Goal: Task Accomplishment & Management: Manage account settings

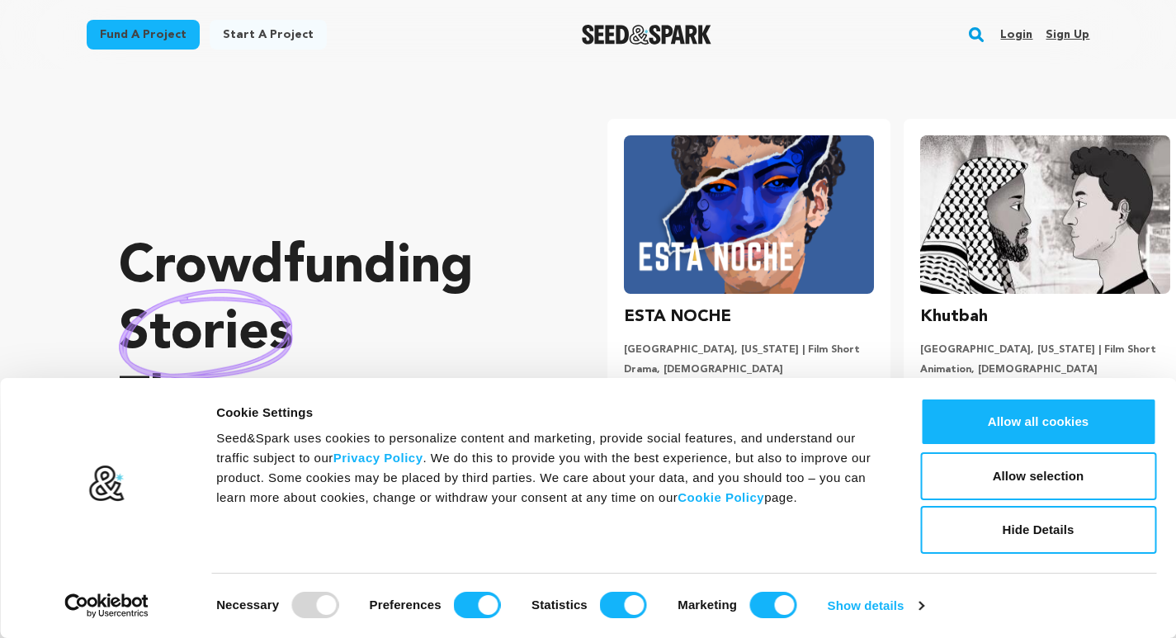
scroll to position [0, 309]
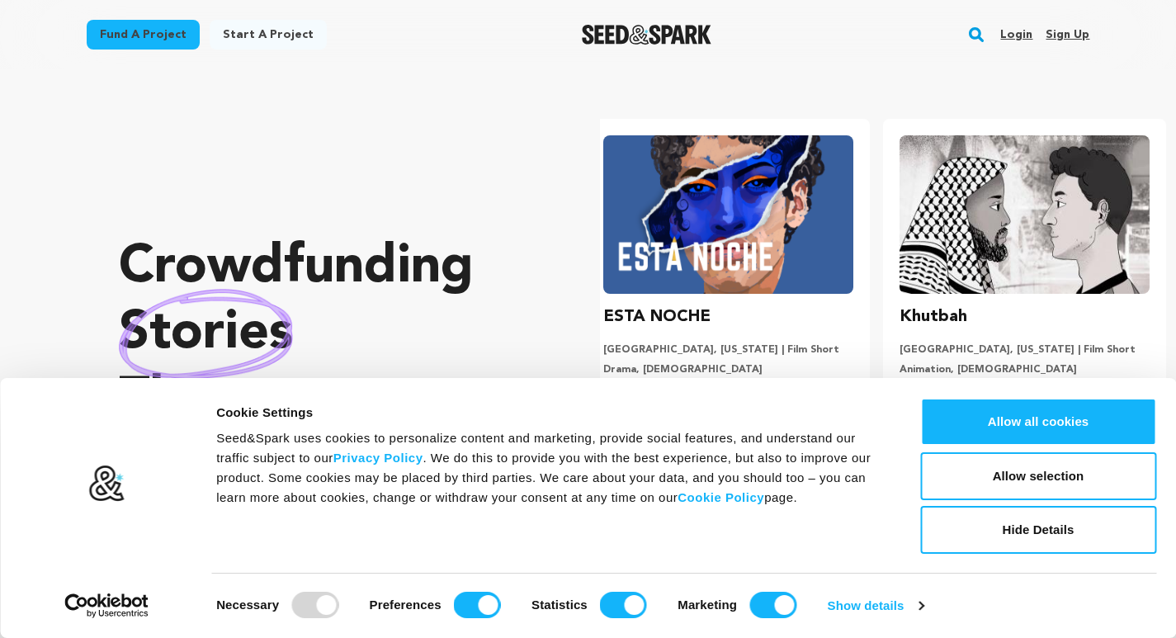
click at [1076, 36] on link "Sign up" at bounding box center [1067, 34] width 44 height 26
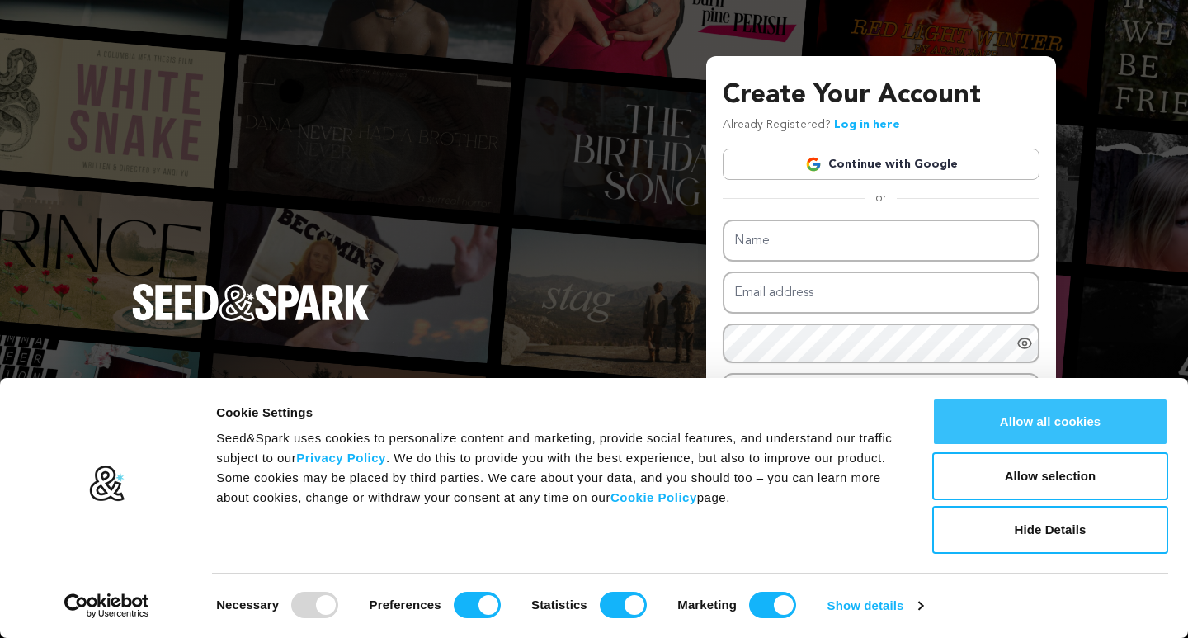
click at [1040, 422] on button "Allow all cookies" at bounding box center [1050, 422] width 236 height 48
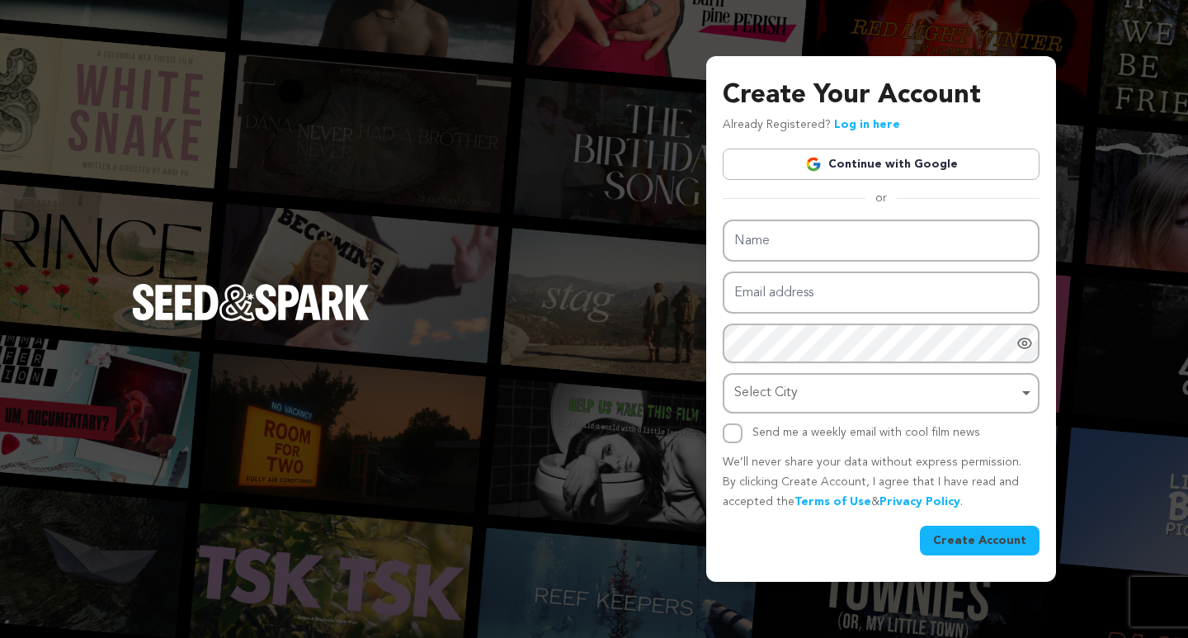
click at [858, 158] on link "Continue with Google" at bounding box center [881, 164] width 317 height 31
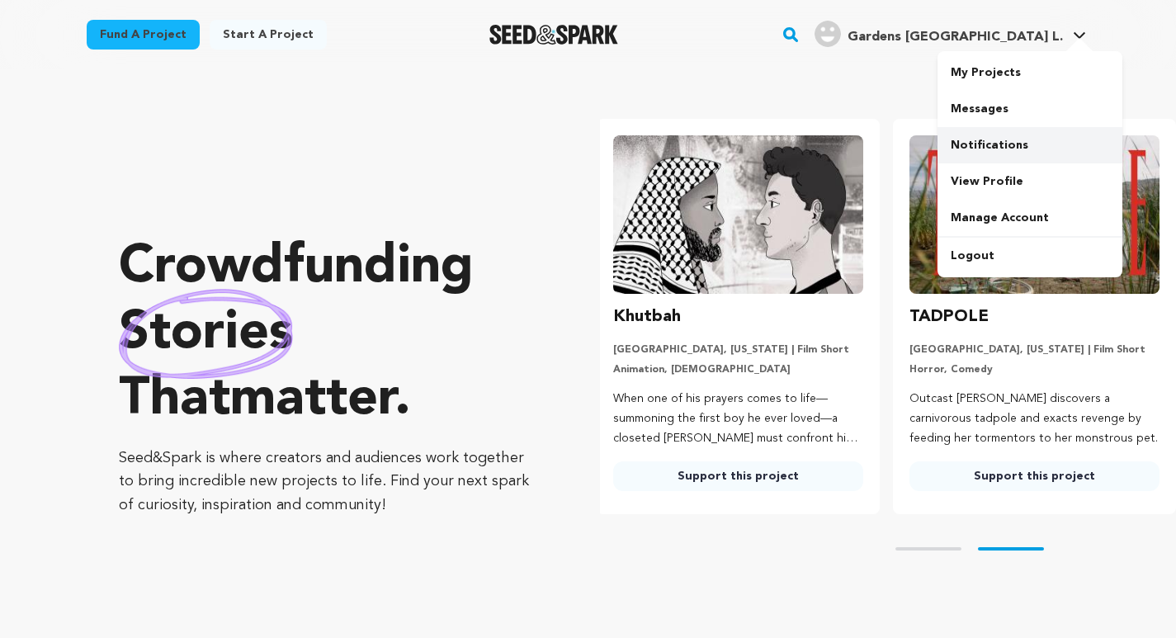
scroll to position [0, 309]
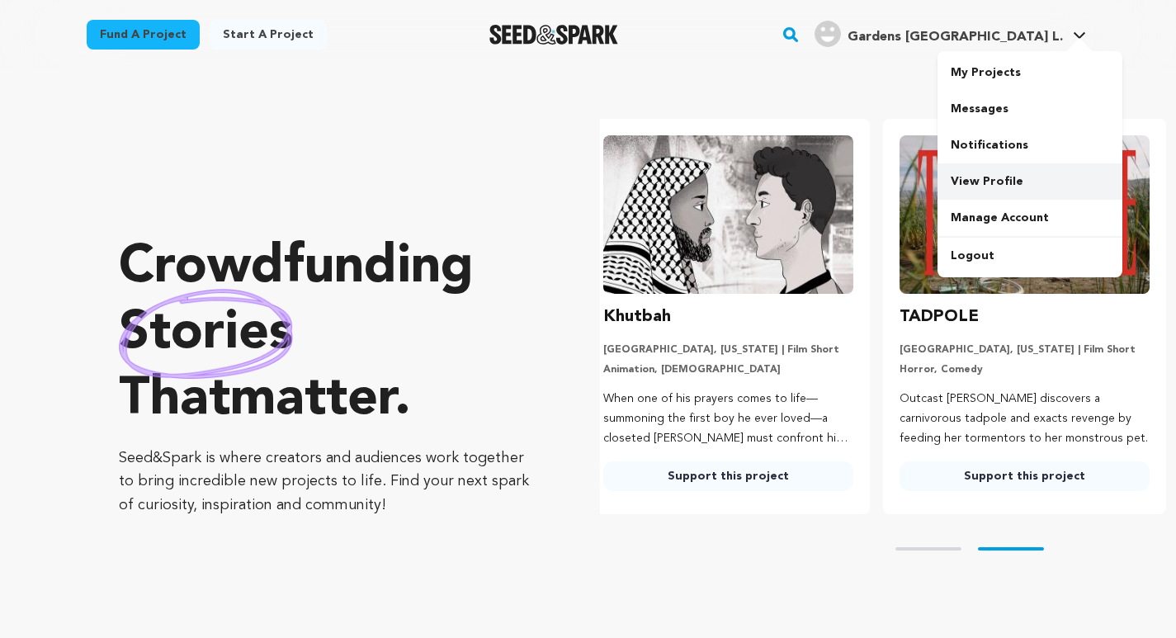
click at [968, 175] on link "View Profile" at bounding box center [1029, 181] width 185 height 36
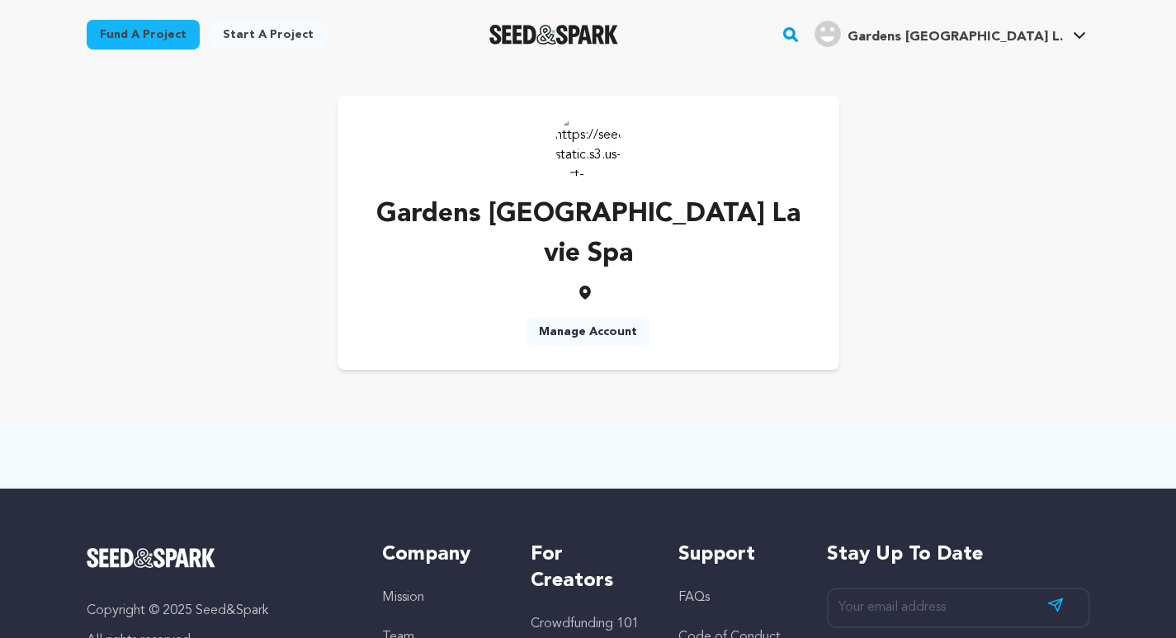
click at [587, 317] on link "Manage Account" at bounding box center [588, 332] width 125 height 30
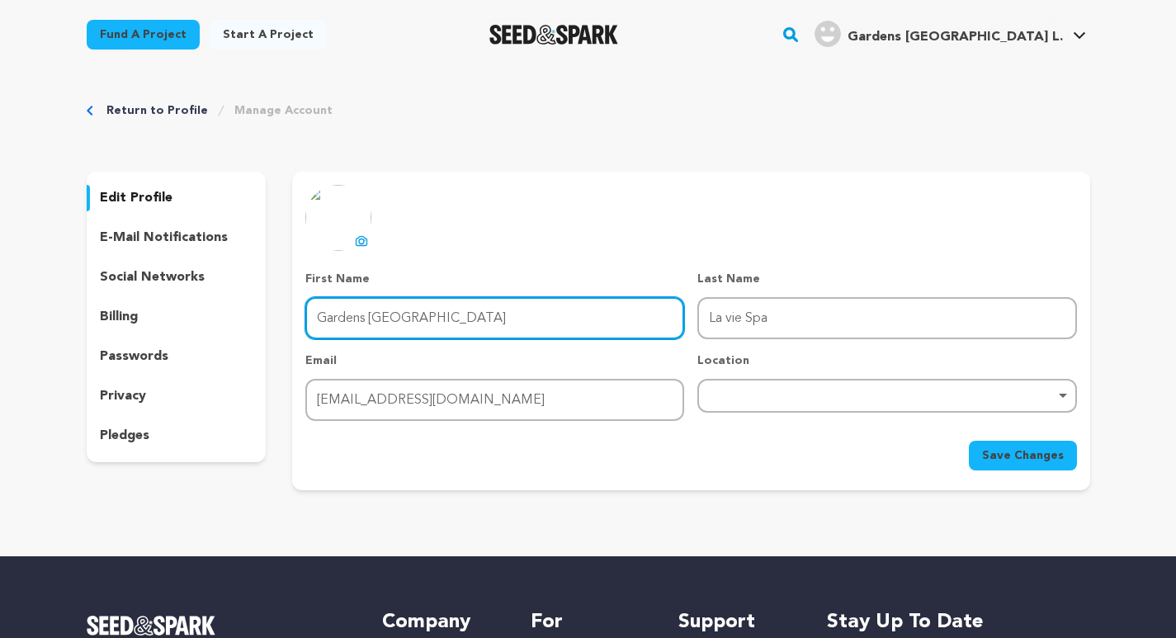
click at [333, 306] on input "Gardens Palm Beach" at bounding box center [494, 318] width 379 height 42
click at [380, 310] on input "Gardens Palm Beach" at bounding box center [494, 318] width 379 height 42
paste input "La Vie Spa, Inc"
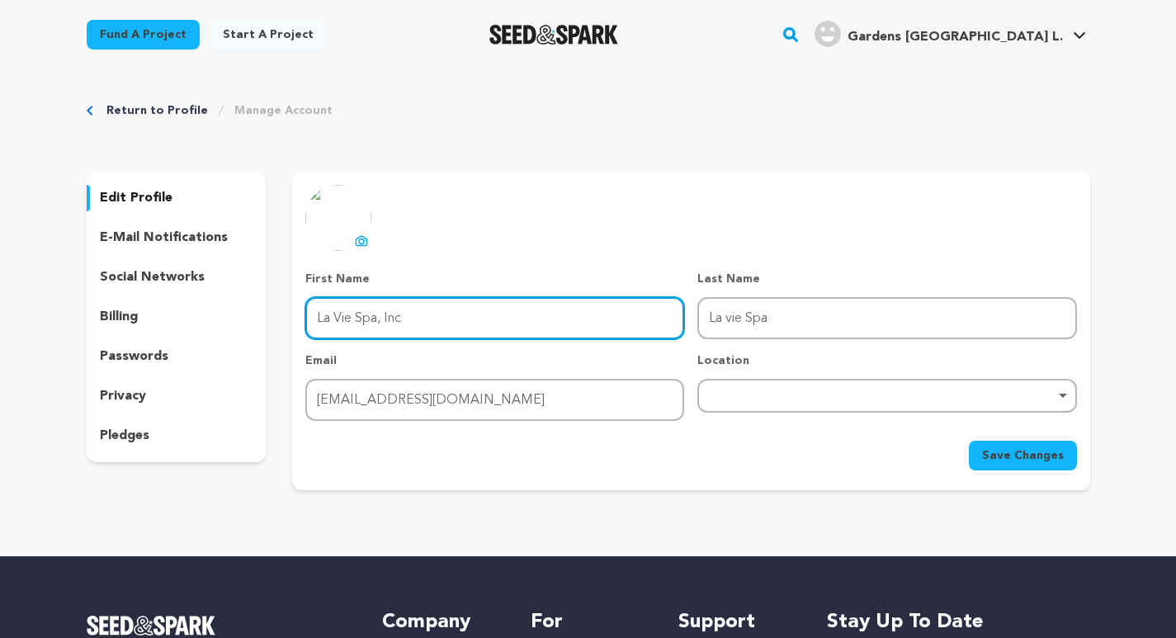
drag, startPoint x: 360, startPoint y: 321, endPoint x: 443, endPoint y: 319, distance: 83.3
click at [443, 319] on input "La Vie Spa, Inc" at bounding box center [494, 318] width 379 height 42
type input "La Vie"
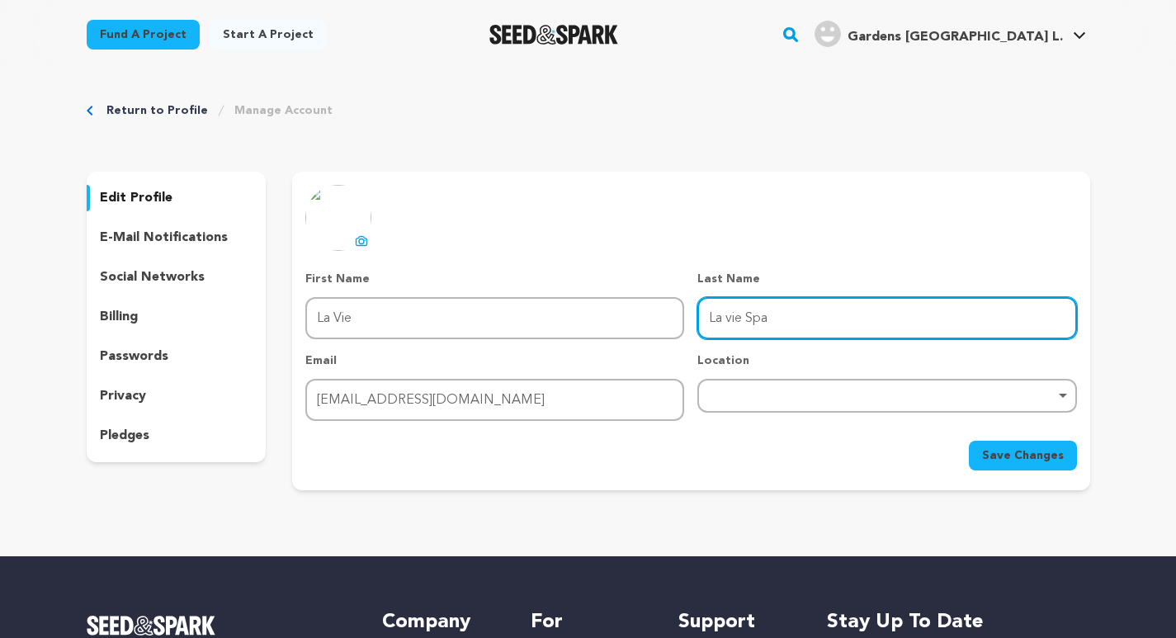
click at [715, 317] on input "La vie Spa" at bounding box center [886, 318] width 379 height 42
paste input "Spa, Inc"
type input "Spa, Inc"
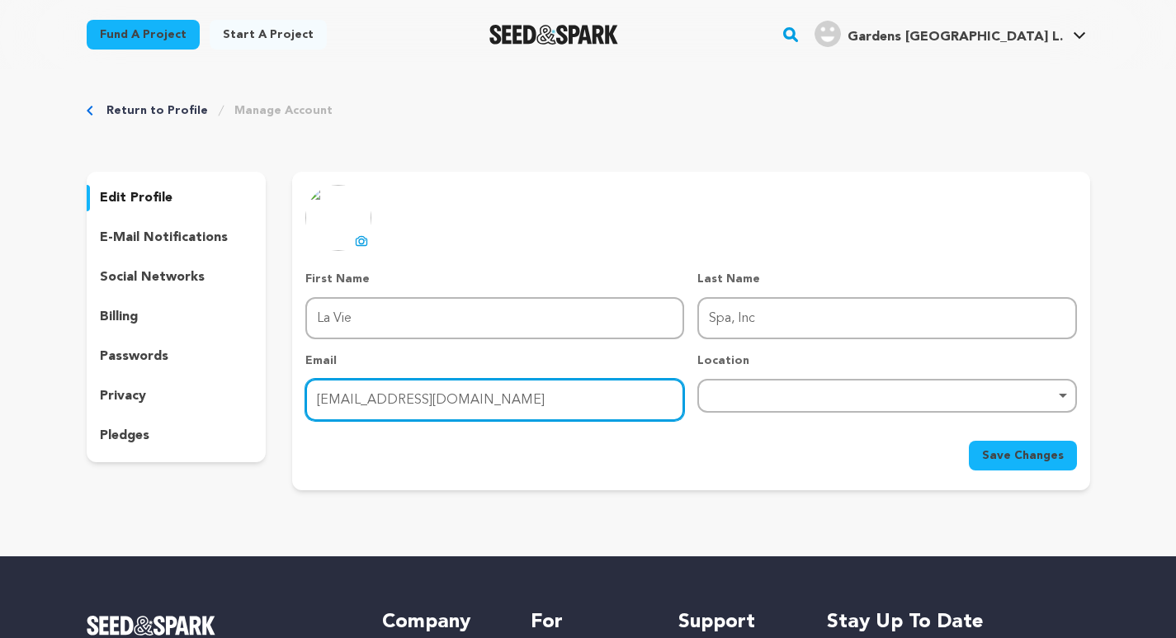
click at [397, 393] on input "laviespagarden@gmail.com" at bounding box center [494, 400] width 379 height 42
click at [375, 397] on input "laviespagarden@gmail.com" at bounding box center [494, 400] width 379 height 42
paste input "admin@laviespagardens"
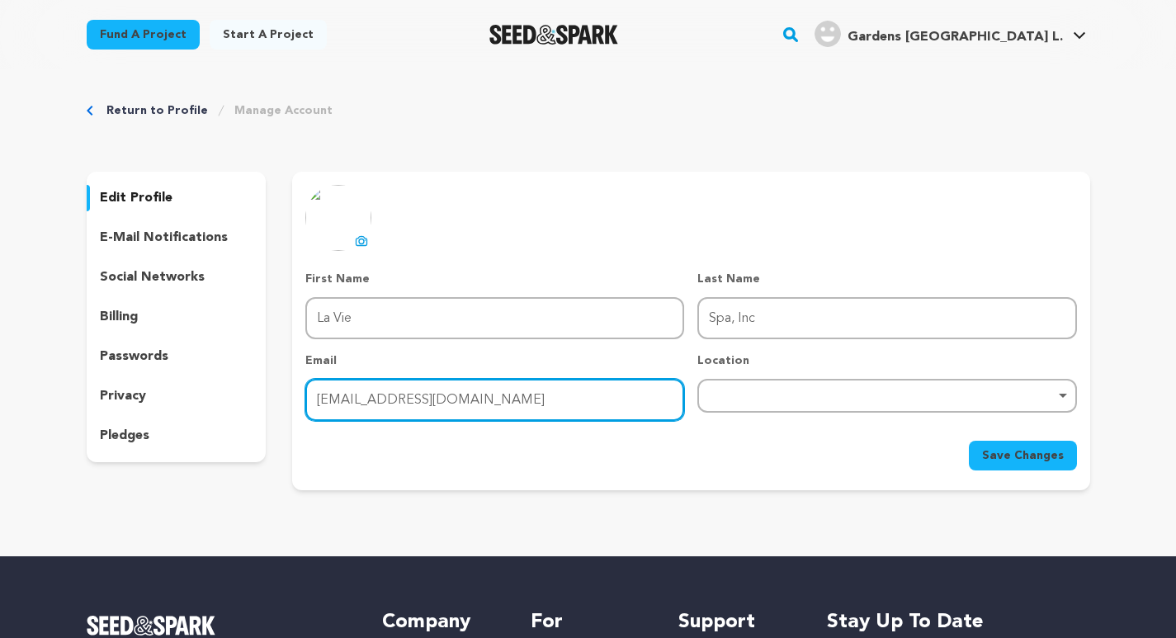
type input "[EMAIL_ADDRESS][DOMAIN_NAME]"
click at [792, 388] on div "Remove item" at bounding box center [886, 396] width 379 height 34
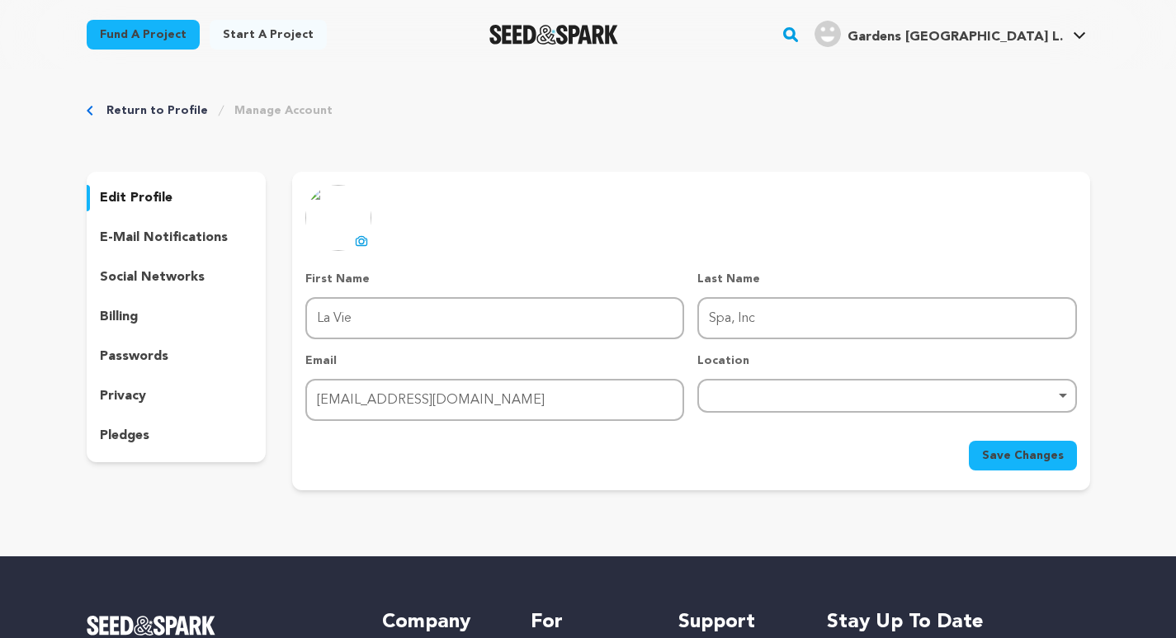
click at [743, 389] on div "Remove item" at bounding box center [886, 396] width 379 height 34
click at [746, 405] on div "Remove item" at bounding box center [886, 396] width 379 height 34
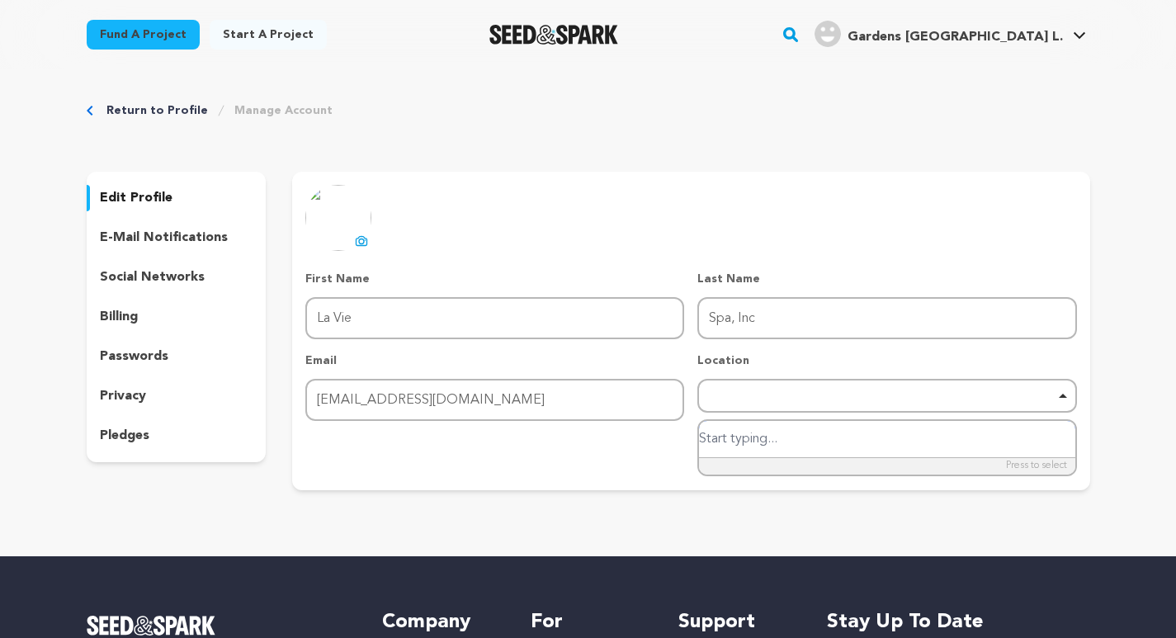
paste input "USA"
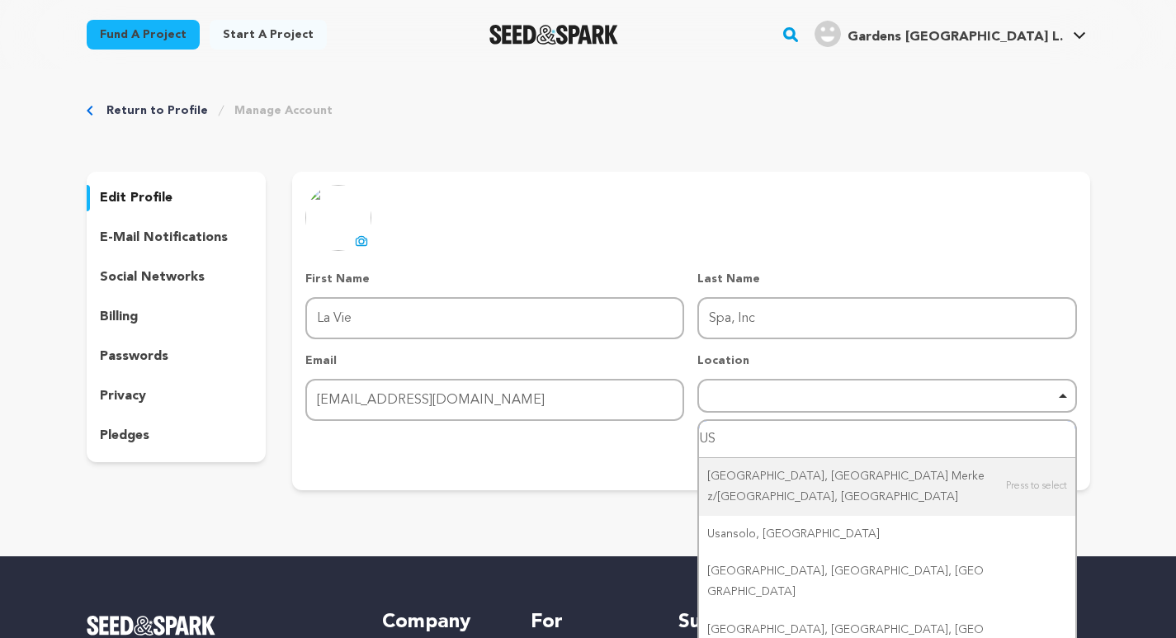
type input "U"
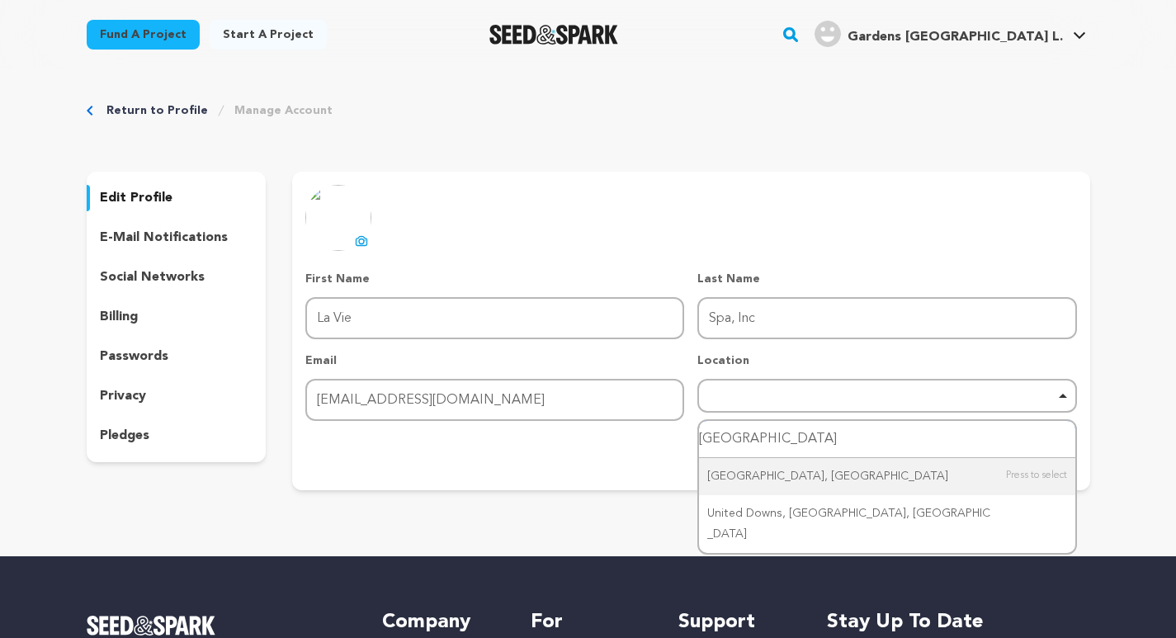
drag, startPoint x: 706, startPoint y: 440, endPoint x: 682, endPoint y: 436, distance: 24.2
click at [682, 436] on form "First Name First Name La Vie Last Name Last Name Spa, Inc Email Email admin@lav…" at bounding box center [690, 371] width 771 height 200
type input "united States"
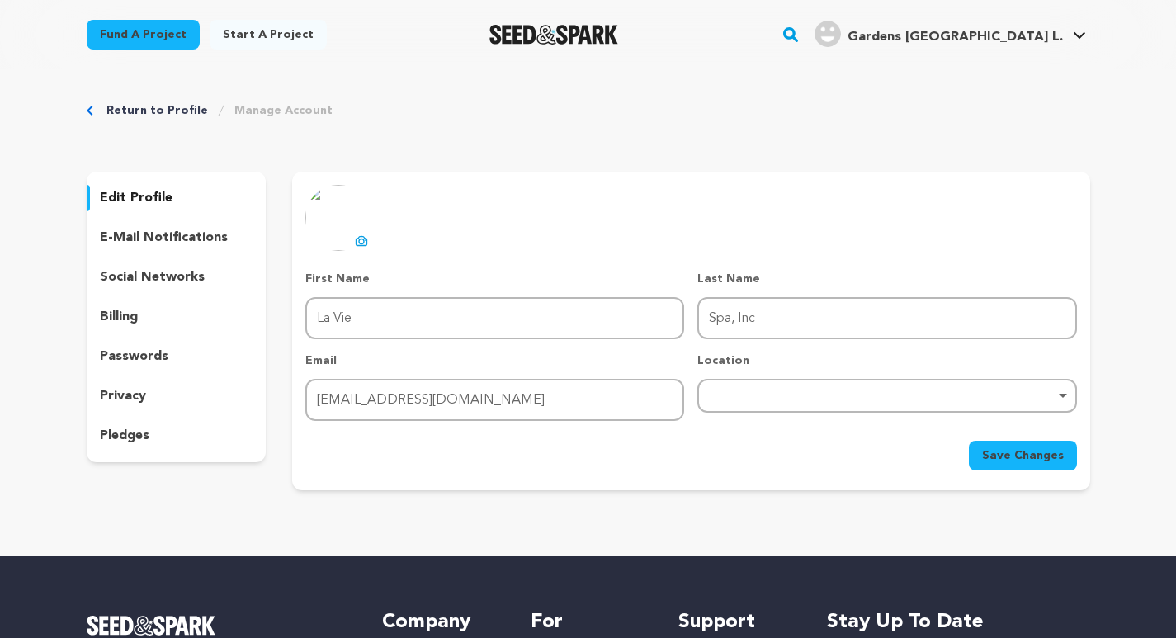
click at [761, 389] on div "Remove item" at bounding box center [886, 396] width 379 height 34
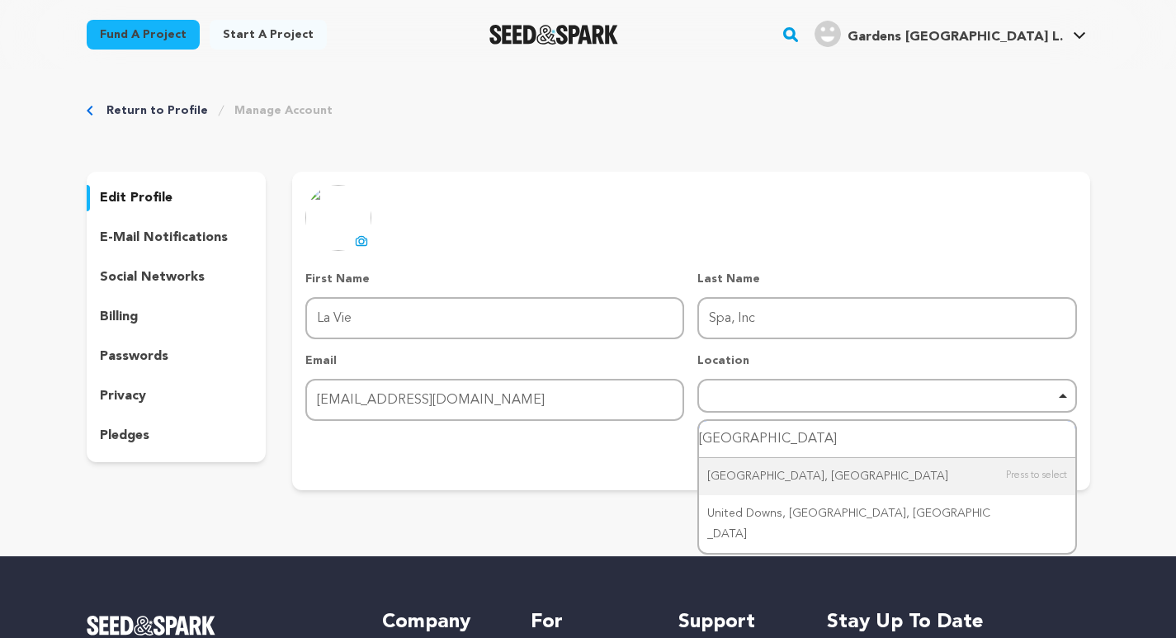
click at [764, 441] on input "united States" at bounding box center [886, 439] width 375 height 37
drag, startPoint x: 706, startPoint y: 435, endPoint x: 674, endPoint y: 436, distance: 32.2
click at [674, 436] on form "First Name First Name La Vie Last Name Last Name Spa, Inc Email Email admin@lav…" at bounding box center [690, 371] width 771 height 200
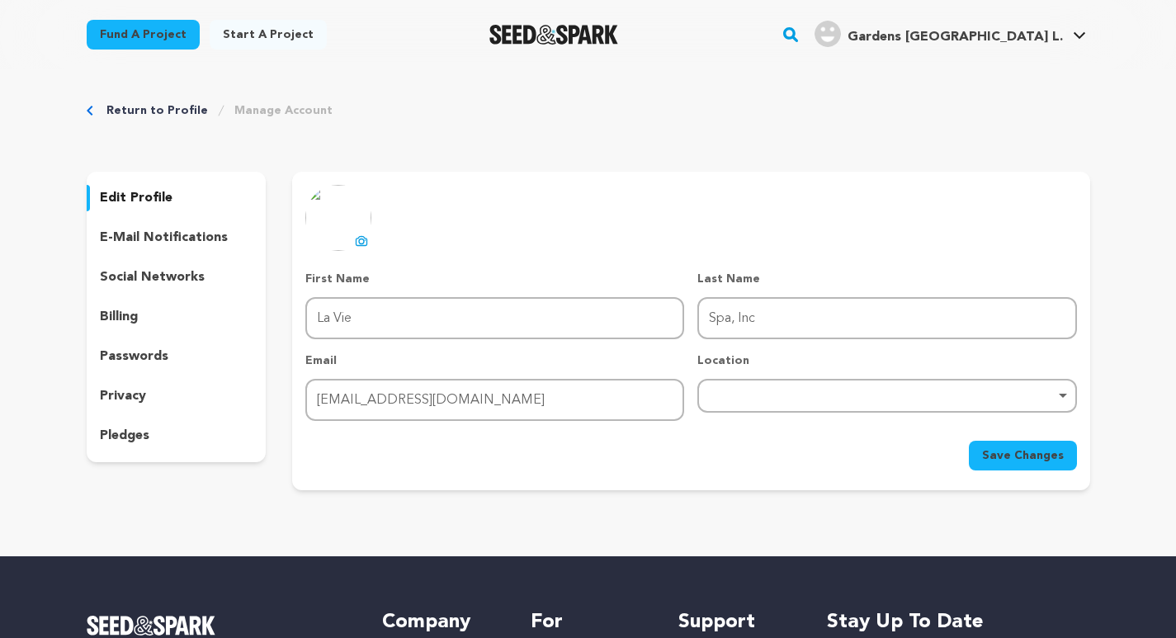
click at [1041, 455] on span "Save Changes" at bounding box center [1023, 455] width 82 height 17
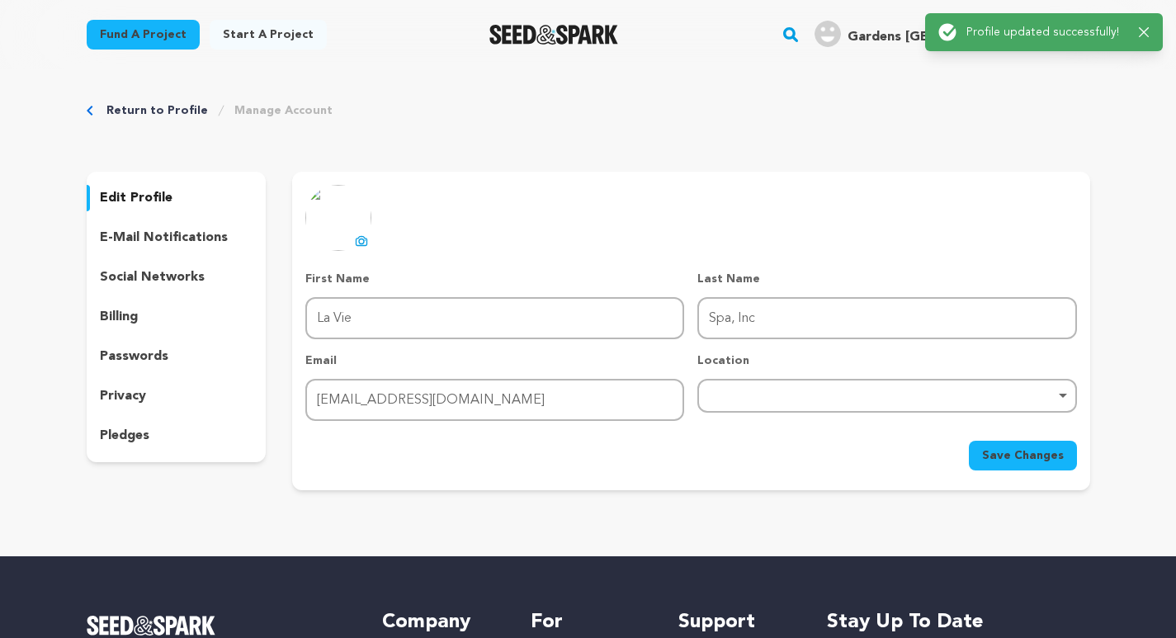
click at [362, 239] on icon at bounding box center [362, 241] width 7 height 5
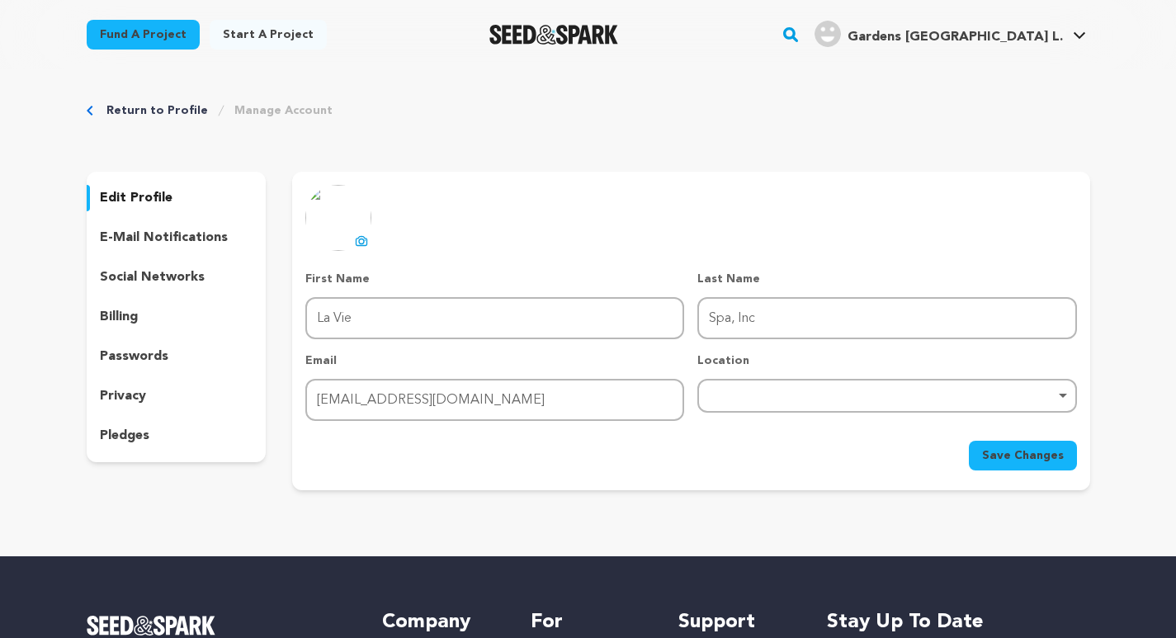
click at [149, 282] on p "social networks" at bounding box center [152, 277] width 105 height 20
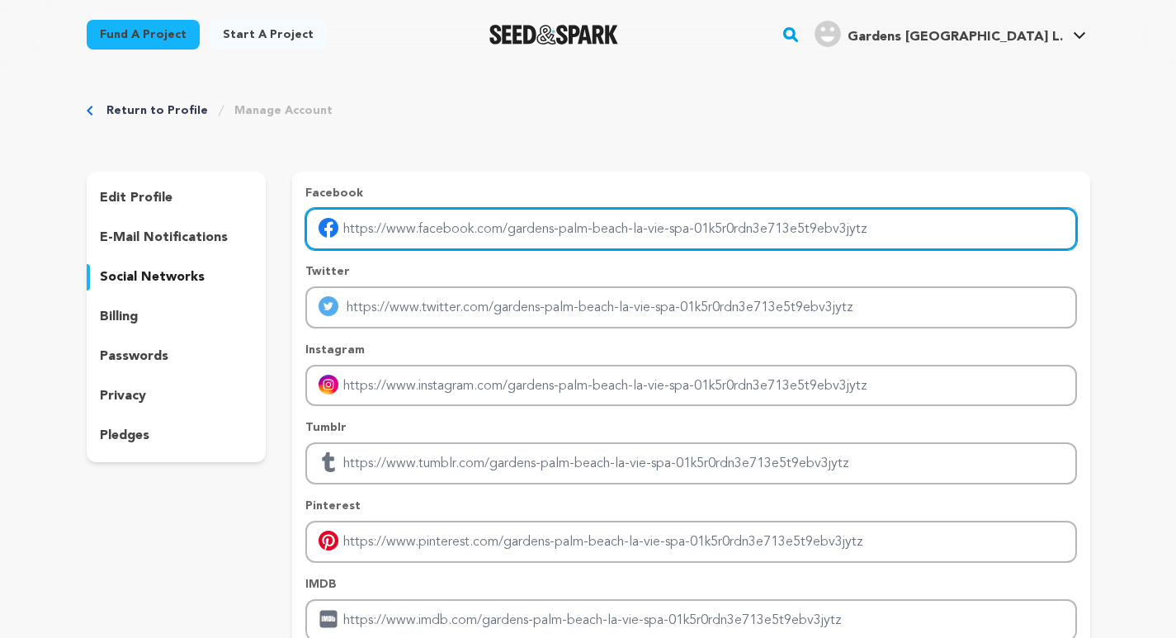
click at [405, 226] on input "Enter facebook profile link" at bounding box center [690, 229] width 771 height 42
paste input "[URL][DOMAIN_NAME]"
type input "[URL][DOMAIN_NAME]"
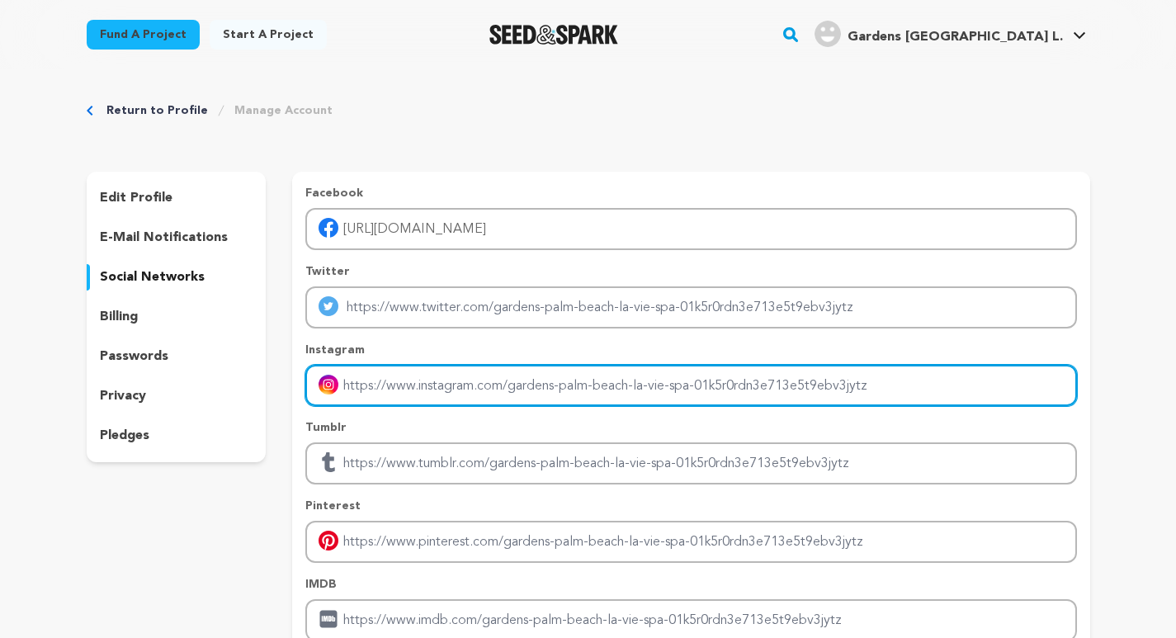
click at [385, 385] on input "Enter instagram handle link" at bounding box center [690, 386] width 771 height 42
paste input "[URL][DOMAIN_NAME]"
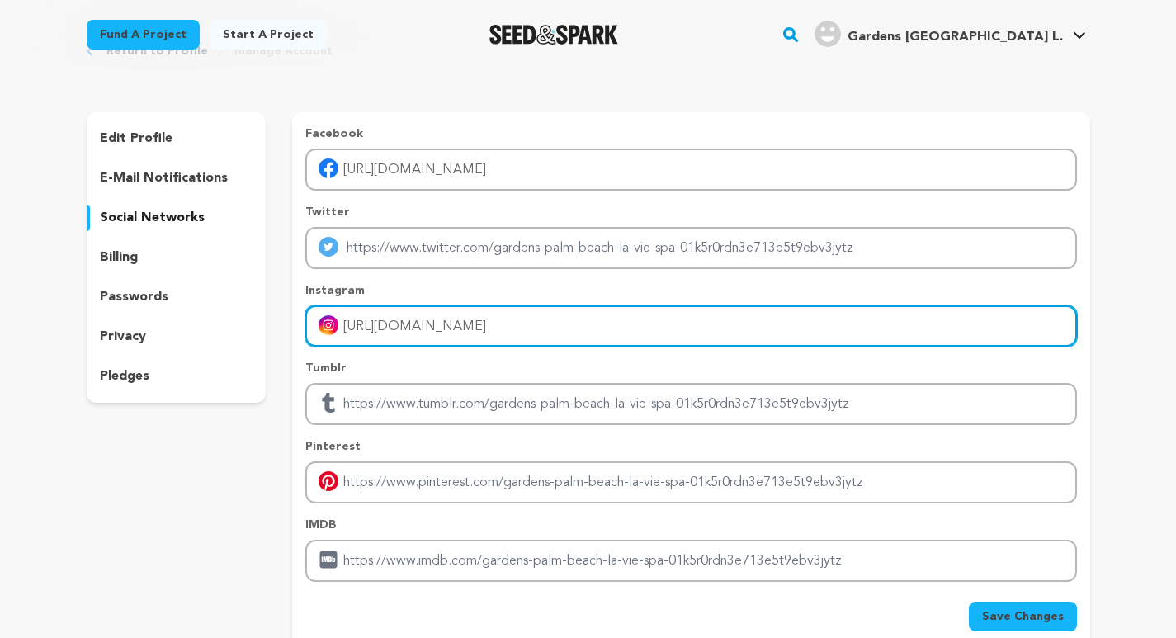
scroll to position [248, 0]
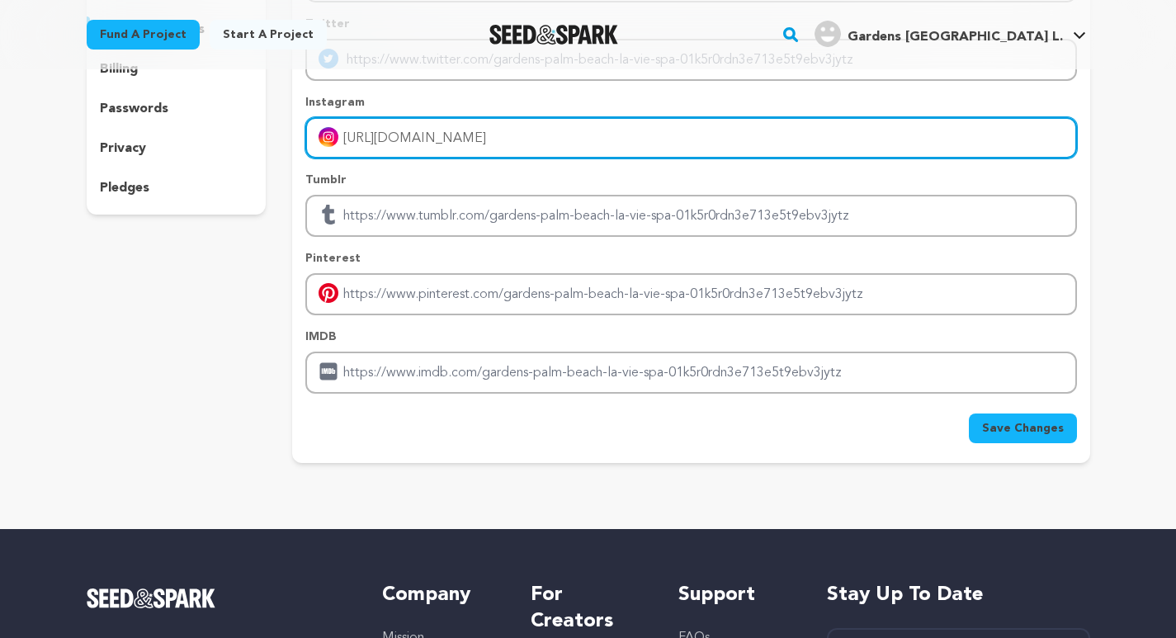
type input "[URL][DOMAIN_NAME]"
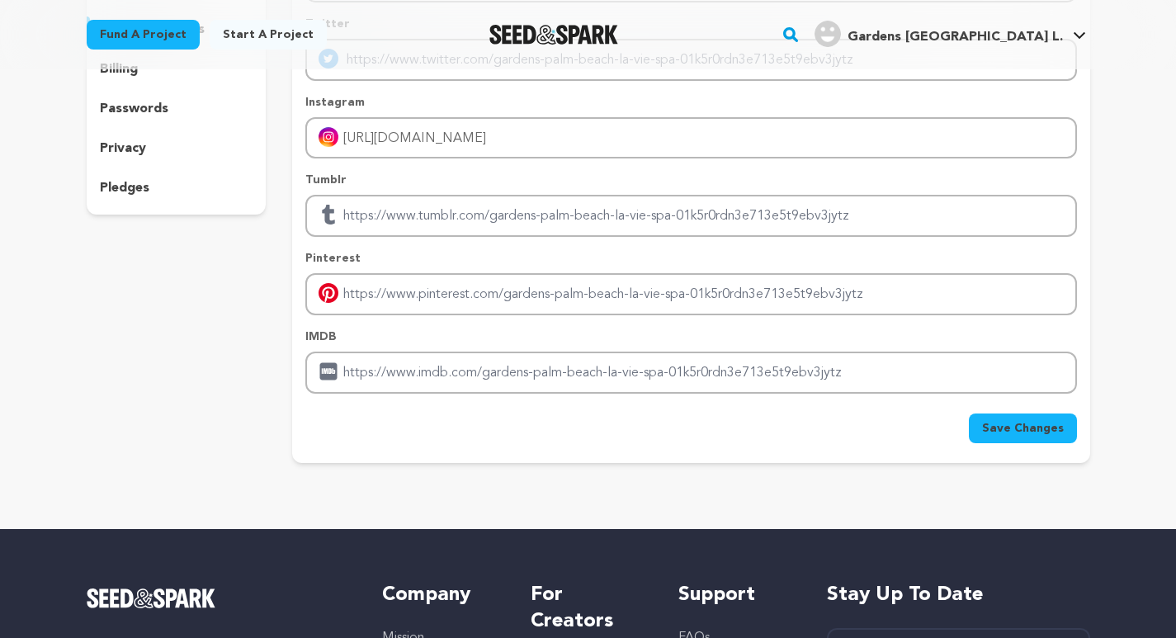
click at [1020, 432] on span "Save Changes" at bounding box center [1023, 428] width 82 height 17
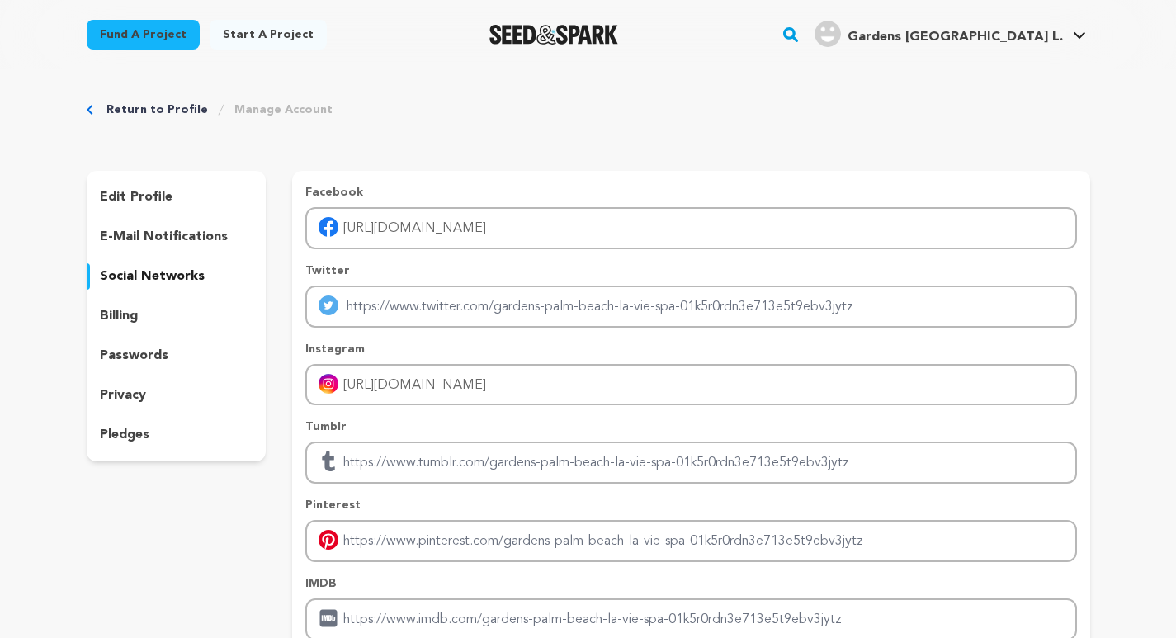
scroll to position [0, 0]
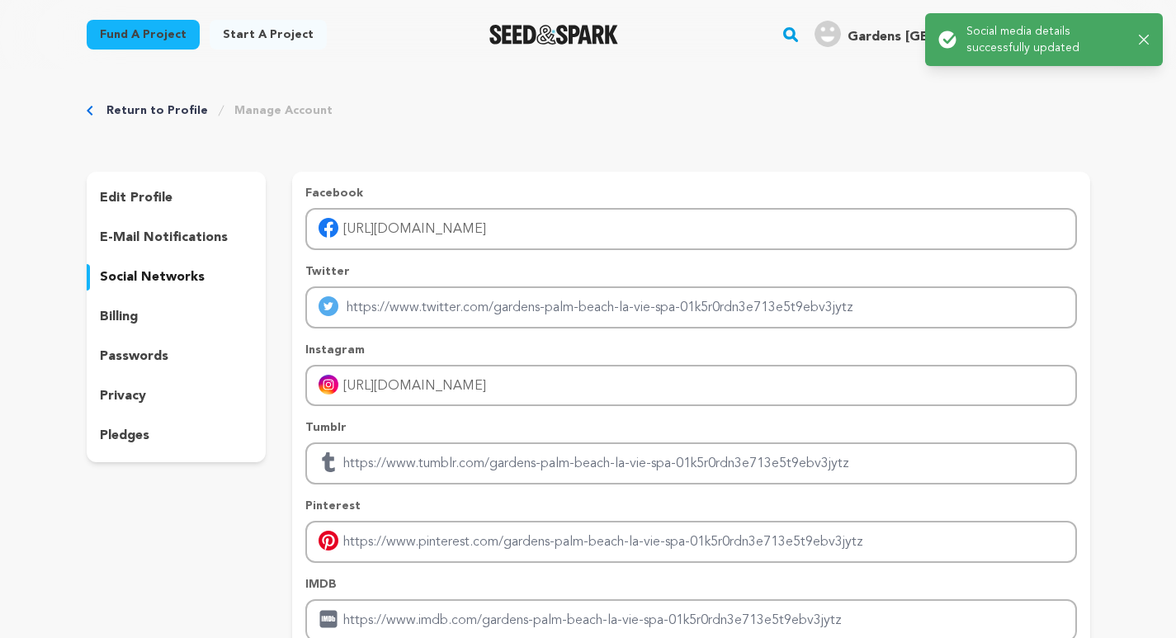
click at [252, 106] on link "Manage Account" at bounding box center [283, 110] width 98 height 17
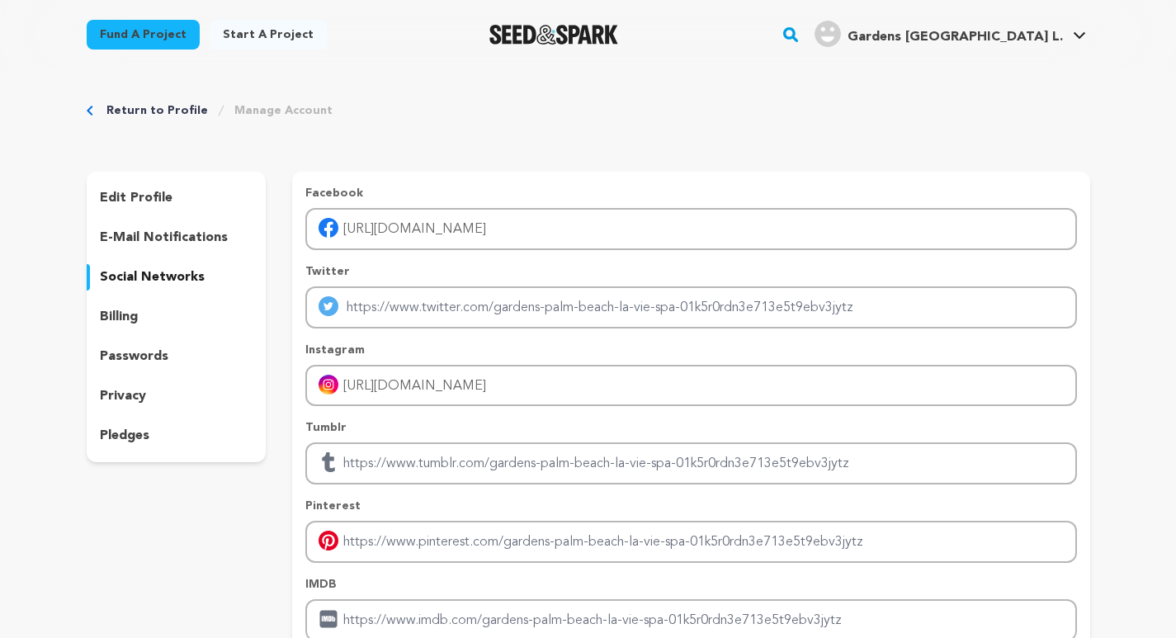
click at [153, 197] on p "edit profile" at bounding box center [136, 198] width 73 height 20
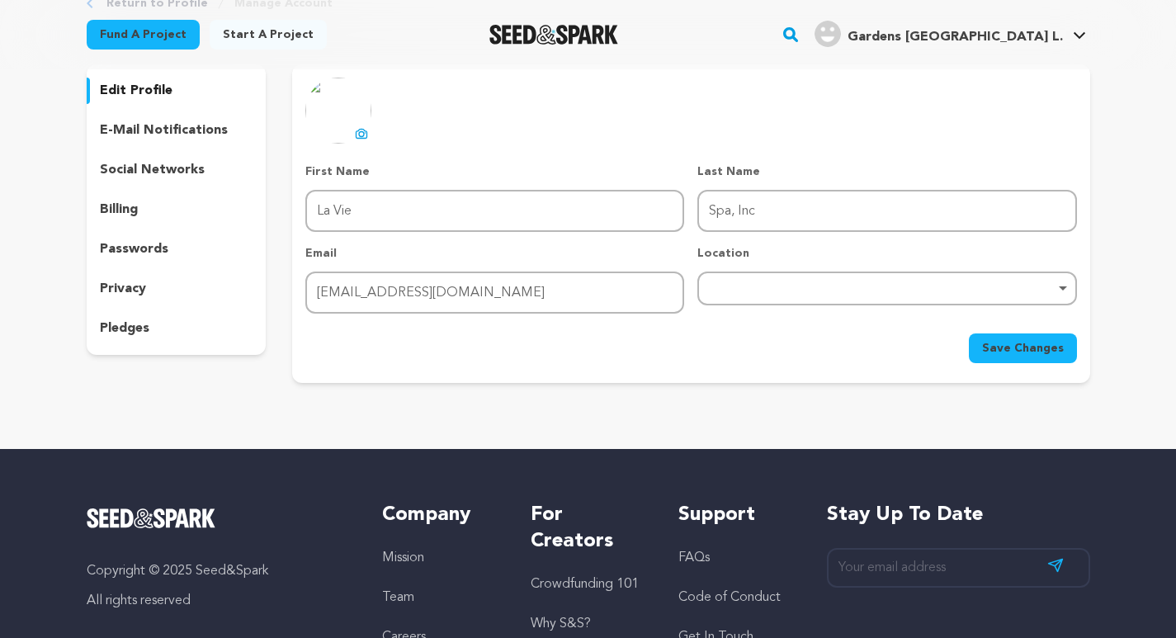
click at [1042, 351] on span "Save Changes" at bounding box center [1023, 348] width 82 height 17
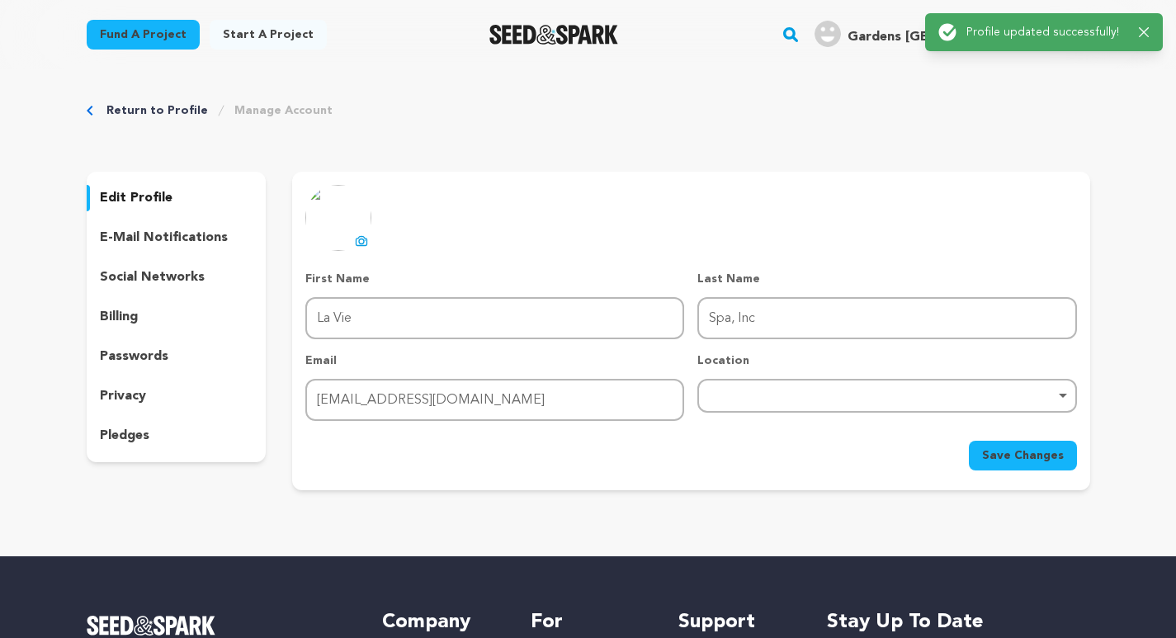
click at [955, 107] on div "Return to Profile Manage Account" at bounding box center [588, 110] width 1003 height 17
click at [1136, 32] on div "Success: Info: Warning: Error: Profile updated successfully! Close notification" at bounding box center [1043, 32] width 211 height 18
click at [1149, 40] on div "Success: Info: Warning: Error: Profile updated successfully! Close notification" at bounding box center [1043, 32] width 211 height 18
click at [1149, 30] on div "Success: Info: Warning: Error: Profile updated successfully! Close notification" at bounding box center [1044, 32] width 238 height 38
click at [1145, 31] on icon "button" at bounding box center [1144, 32] width 10 height 10
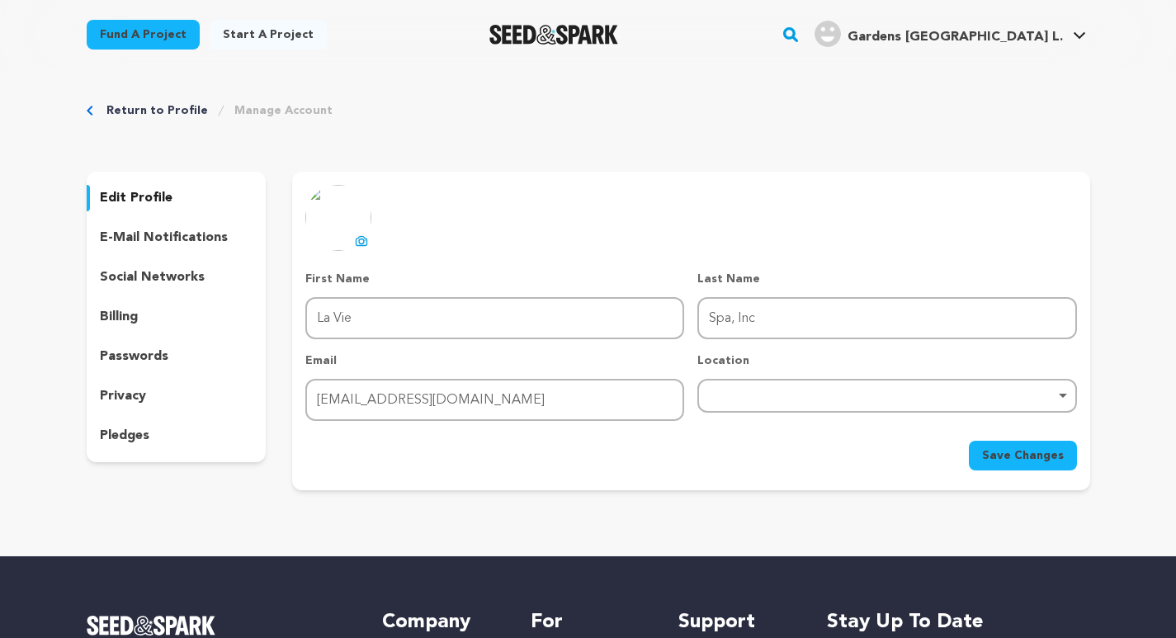
click at [955, 37] on span "Gardens Palm Beach L." at bounding box center [954, 37] width 215 height 13
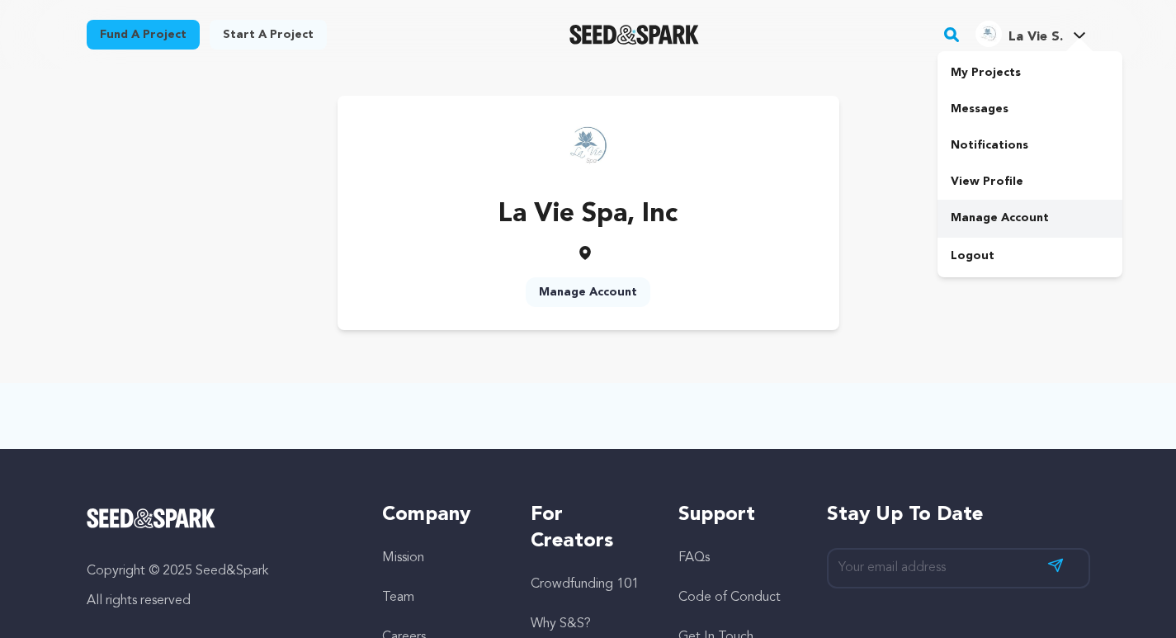
click at [1006, 212] on link "Manage Account" at bounding box center [1029, 218] width 185 height 36
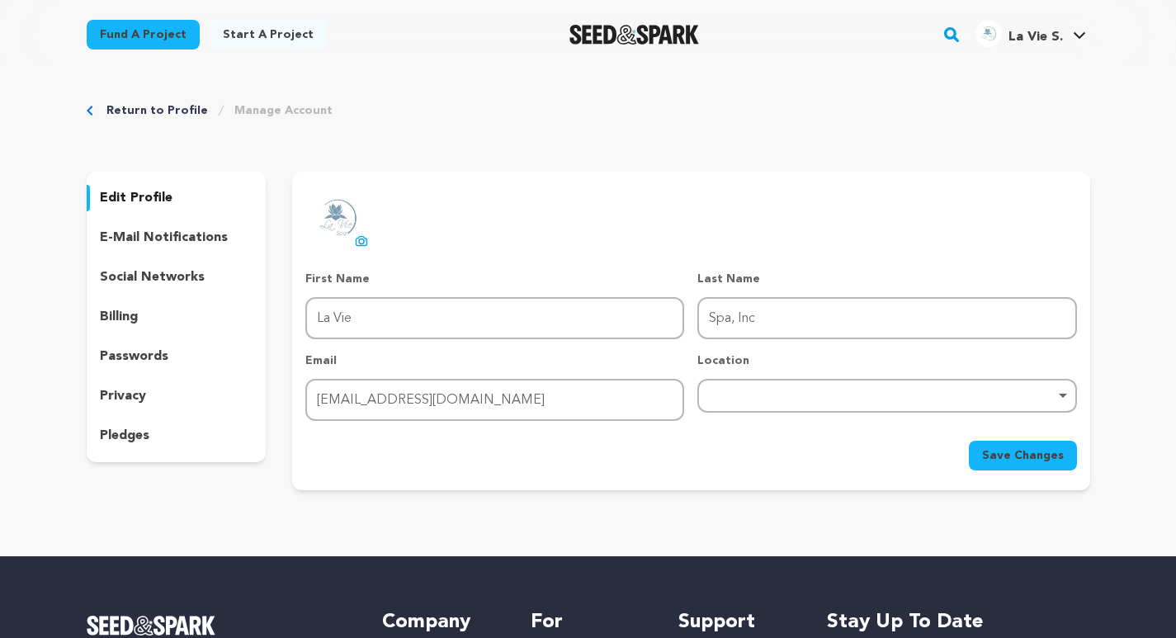
click at [145, 238] on p "e-mail notifications" at bounding box center [164, 238] width 128 height 20
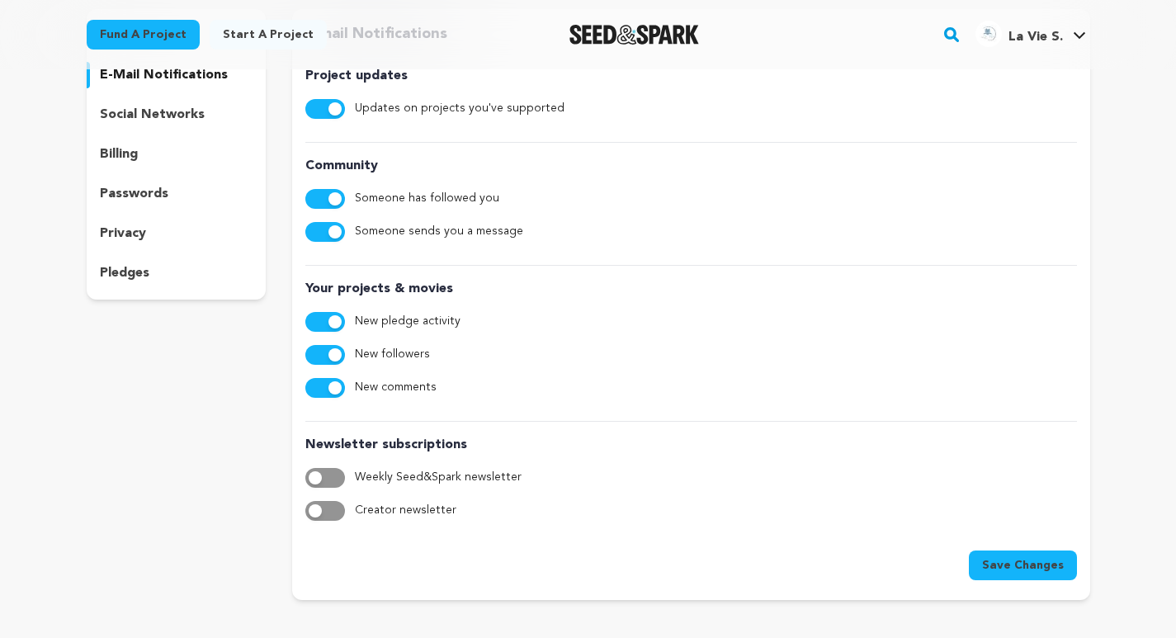
scroll to position [83, 0]
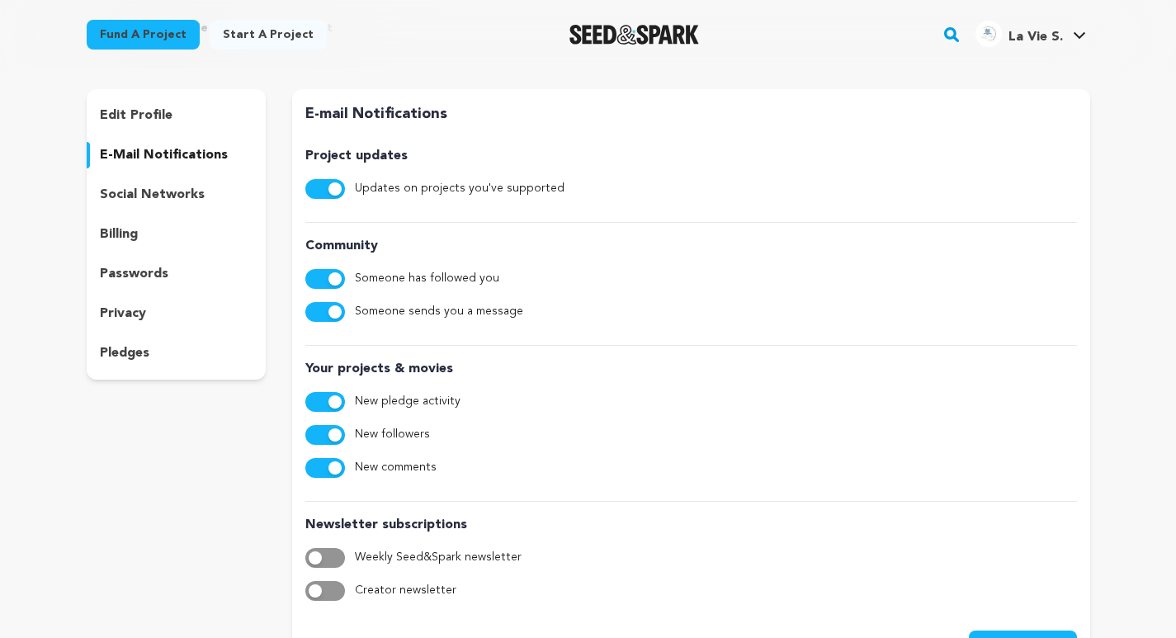
click at [152, 186] on p "social networks" at bounding box center [152, 195] width 105 height 20
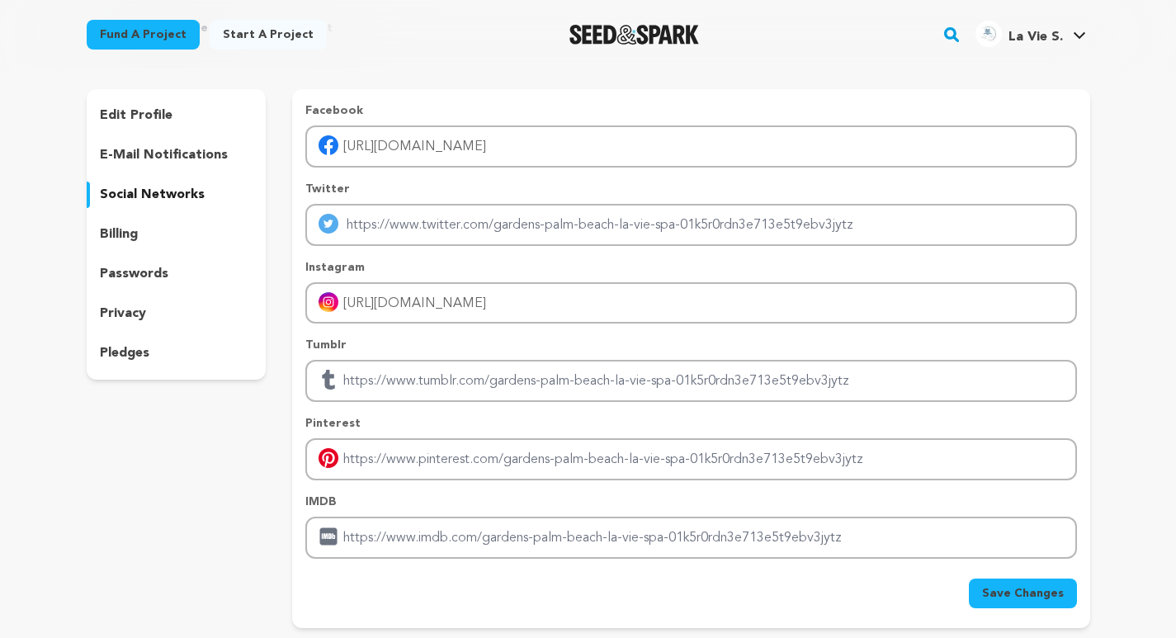
click at [130, 233] on p "billing" at bounding box center [119, 234] width 38 height 20
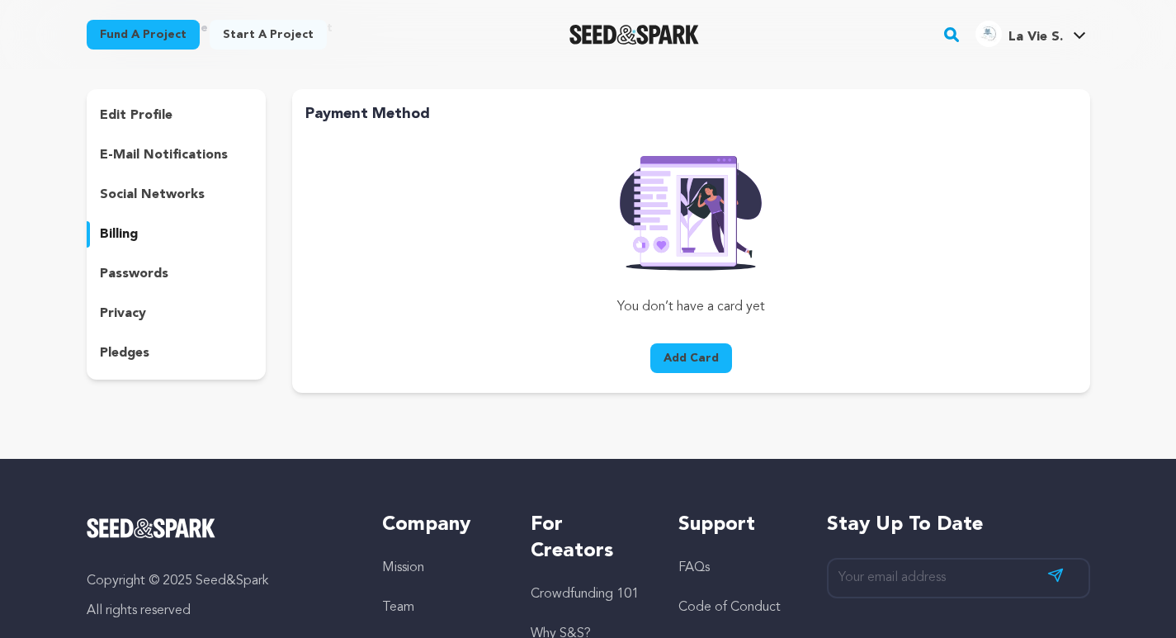
click at [148, 248] on div "edit profile e-mail notifications social networks billing passwords privacy ple…" at bounding box center [177, 234] width 180 height 290
click at [143, 271] on p "passwords" at bounding box center [134, 274] width 68 height 20
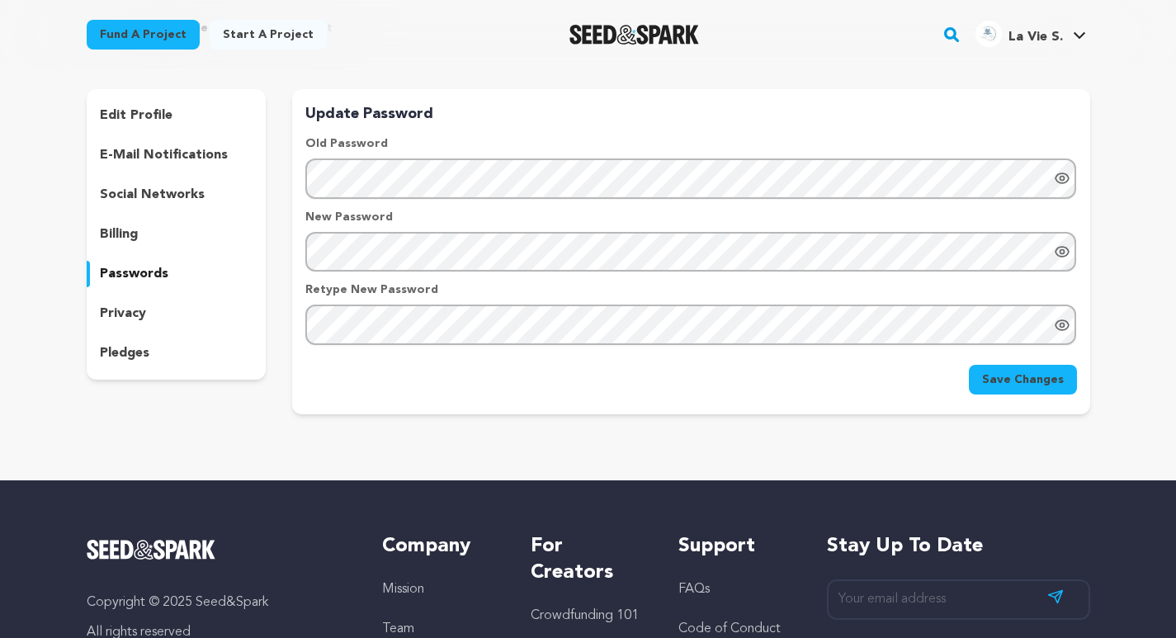
click at [142, 304] on p "privacy" at bounding box center [123, 314] width 46 height 20
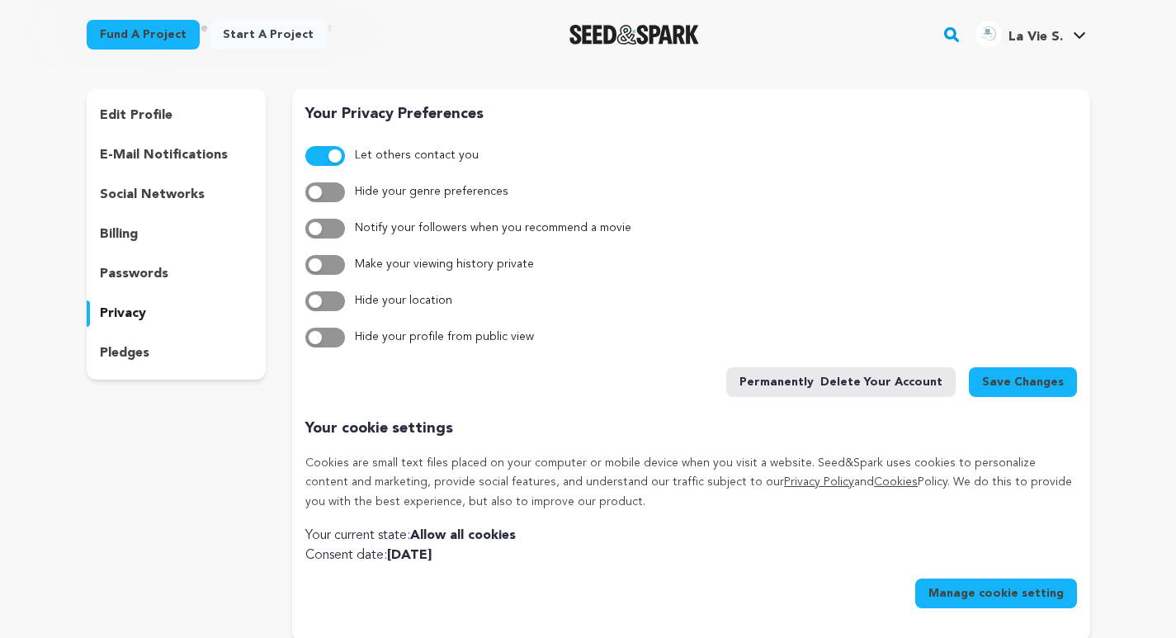
click at [130, 265] on p "passwords" at bounding box center [134, 274] width 68 height 20
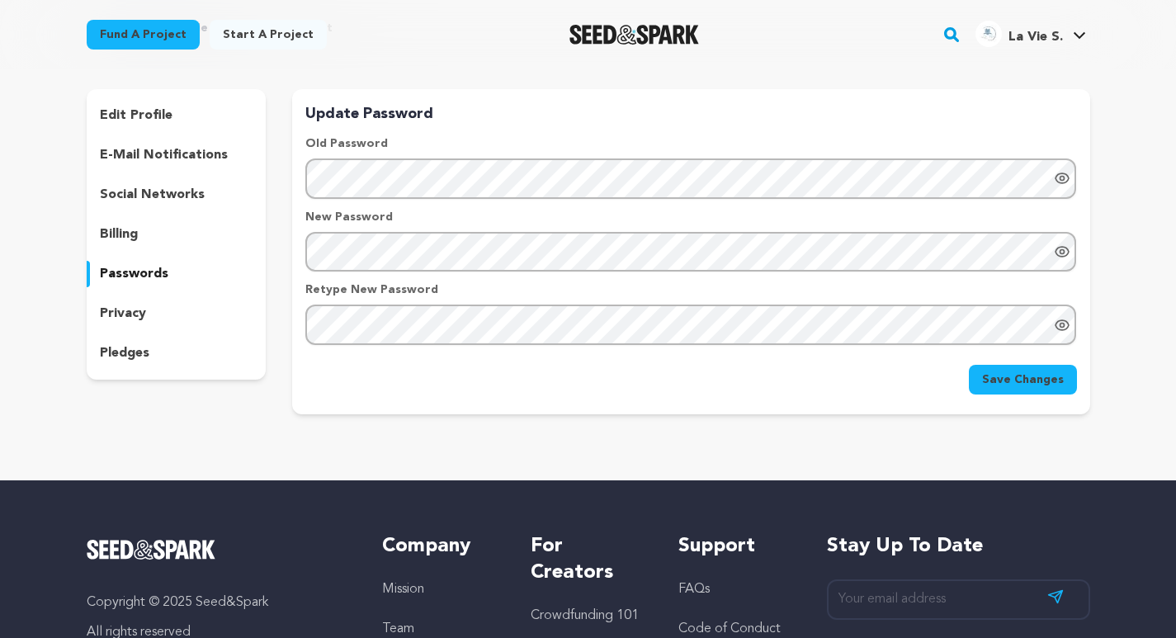
click at [141, 317] on p "privacy" at bounding box center [123, 314] width 46 height 20
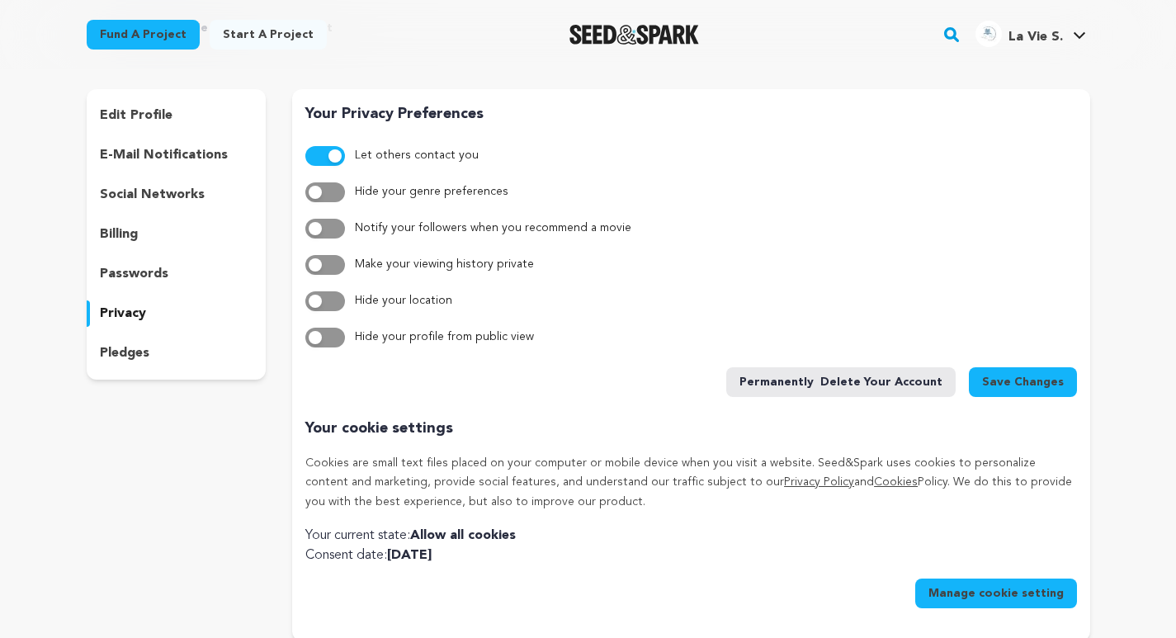
click at [136, 349] on p "pledges" at bounding box center [125, 353] width 50 height 20
